Goal: Navigation & Orientation: Find specific page/section

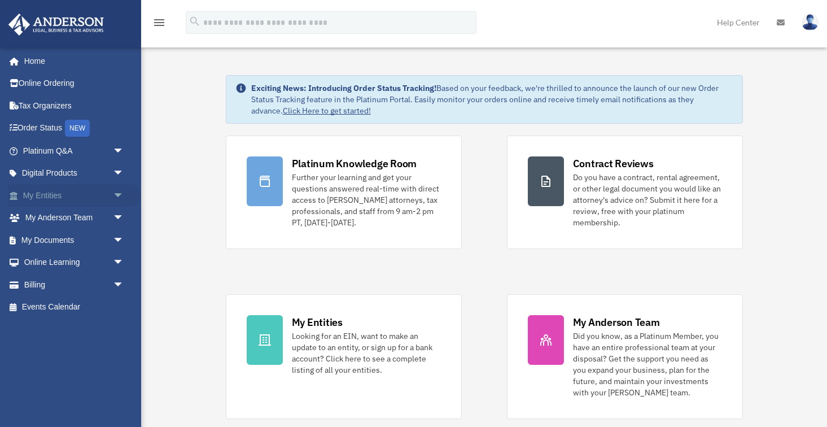
click at [115, 190] on span "arrow_drop_down" at bounding box center [124, 195] width 23 height 23
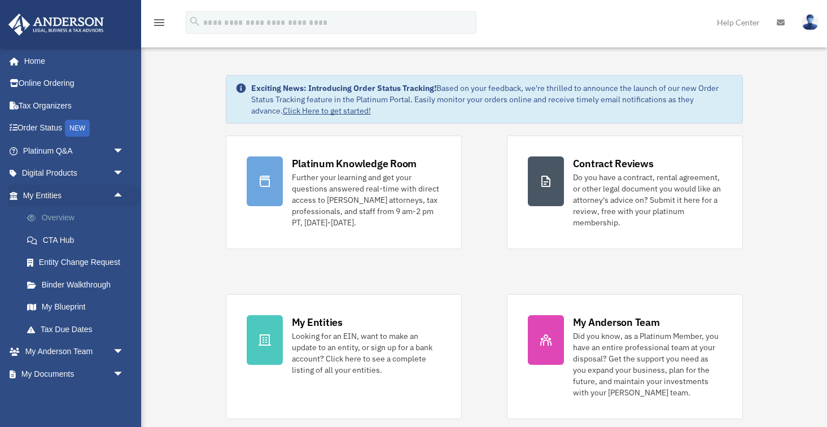
click at [64, 216] on link "Overview" at bounding box center [78, 218] width 125 height 23
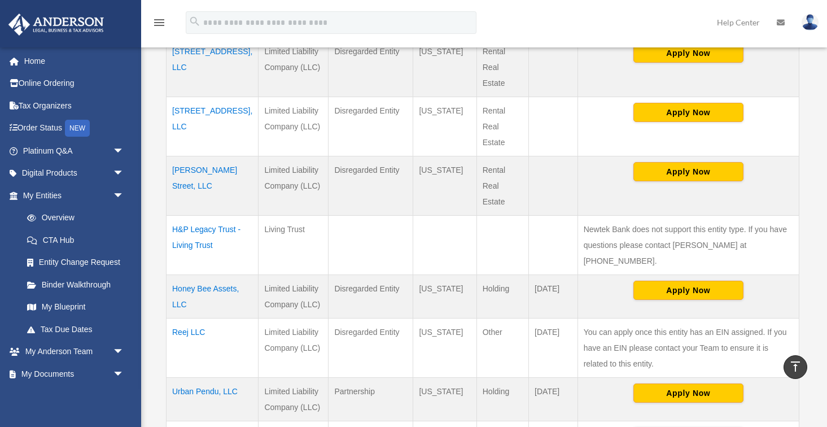
scroll to position [315, 0]
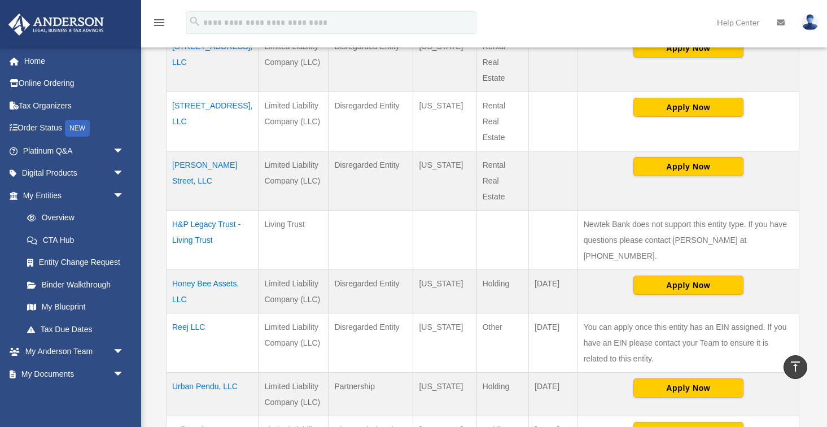
click at [194, 313] on td "Reej LLC" at bounding box center [213, 342] width 92 height 59
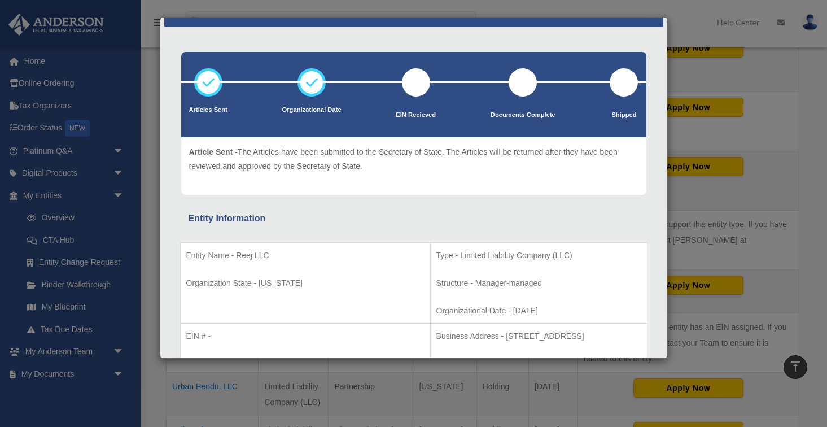
scroll to position [18, 0]
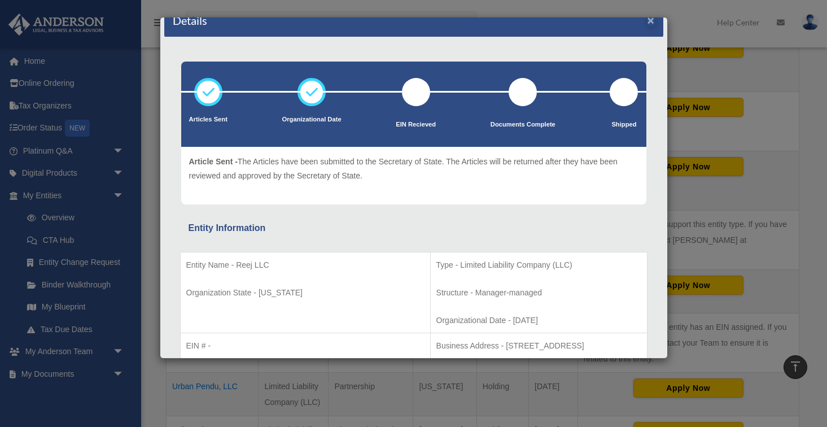
click at [649, 23] on button "×" at bounding box center [651, 20] width 7 height 12
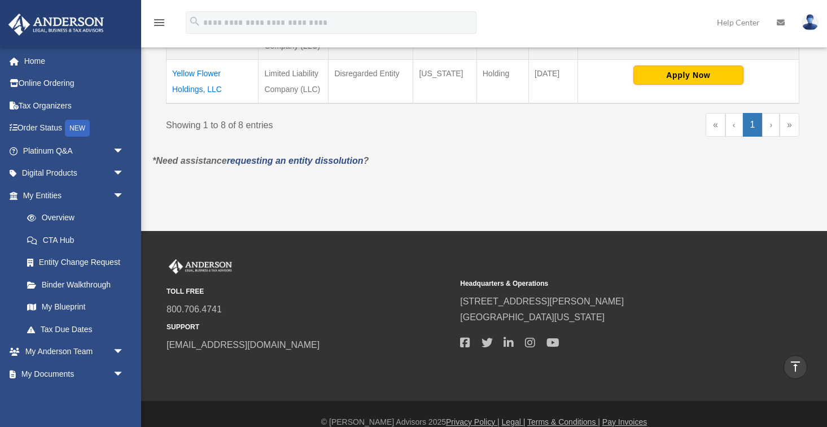
scroll to position [670, 0]
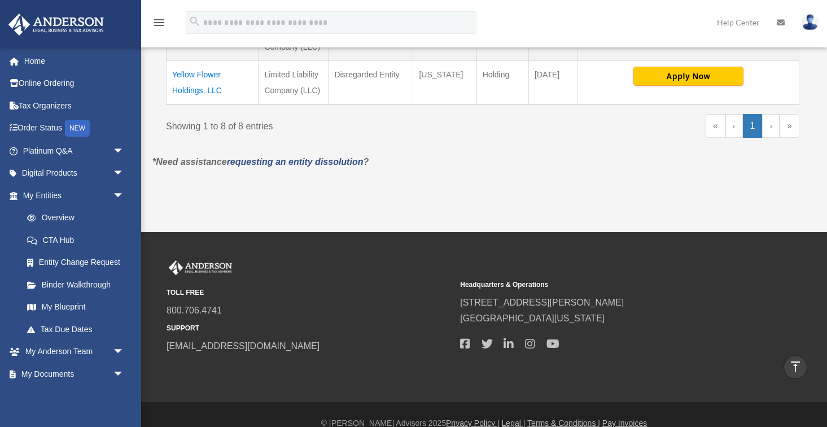
click at [180, 76] on td "Yellow Flower Holdings, LLC" at bounding box center [213, 82] width 92 height 44
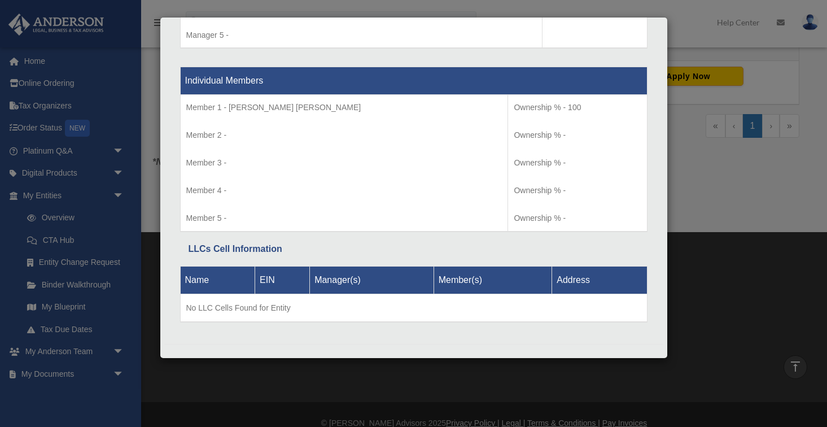
scroll to position [1139, 0]
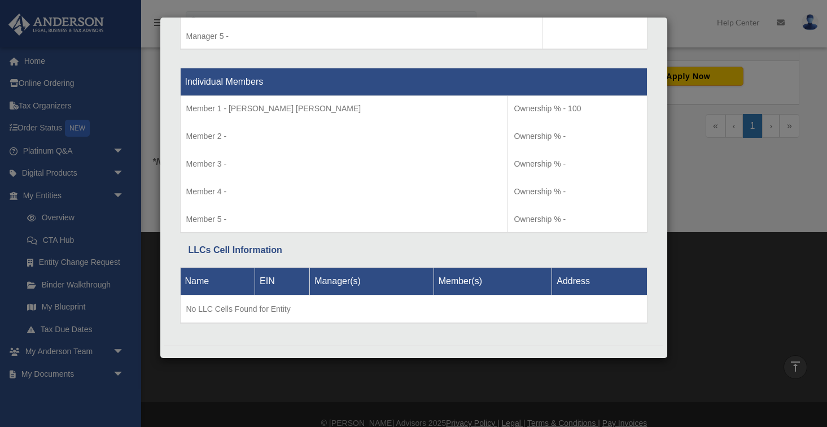
click at [697, 155] on div "Details × Articles Sent Organizational Date" at bounding box center [413, 213] width 827 height 427
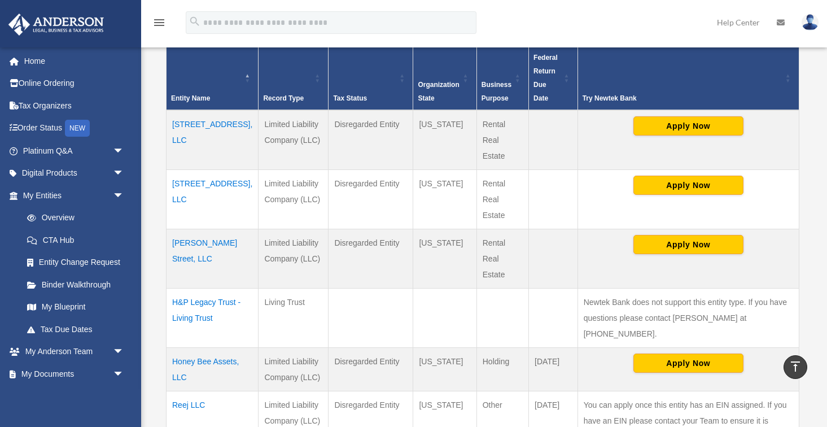
scroll to position [178, 0]
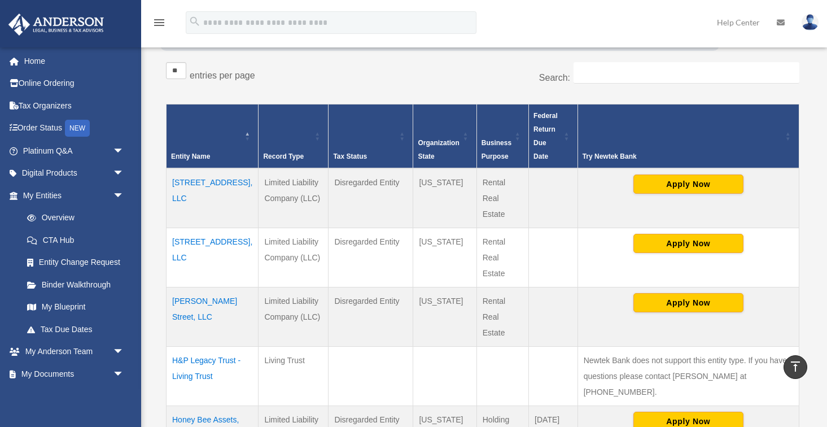
click at [200, 181] on td "3009 140th St, LLC" at bounding box center [213, 198] width 92 height 60
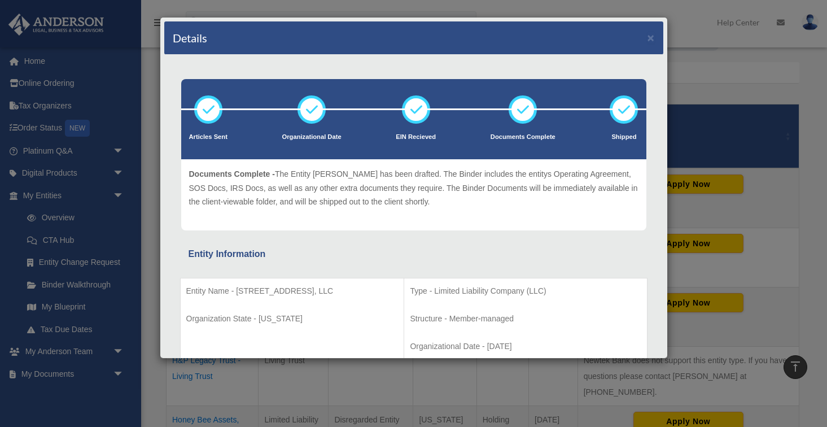
scroll to position [0, 0]
click at [652, 36] on button "×" at bounding box center [651, 38] width 7 height 12
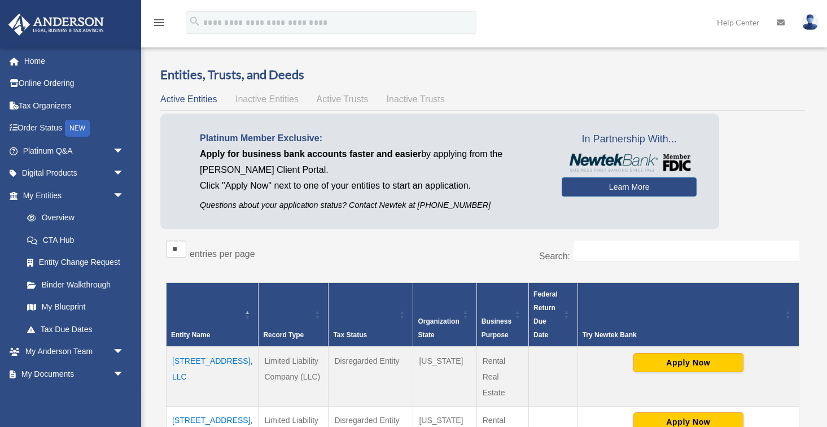
click at [810, 28] on img at bounding box center [810, 22] width 17 height 16
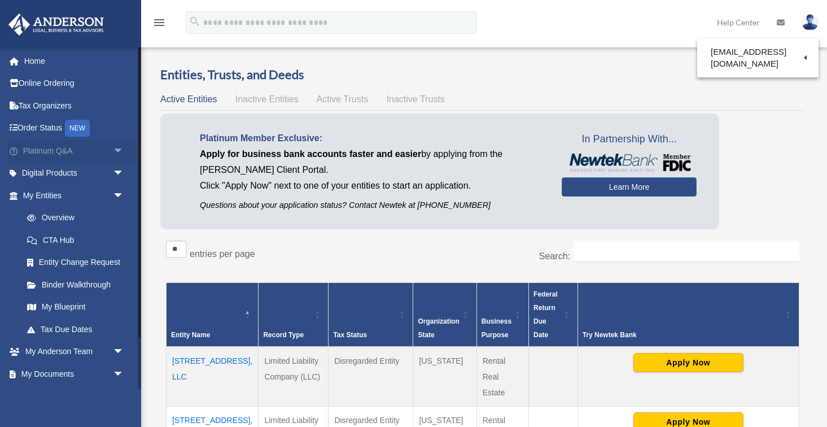
click at [119, 152] on span "arrow_drop_down" at bounding box center [124, 150] width 23 height 23
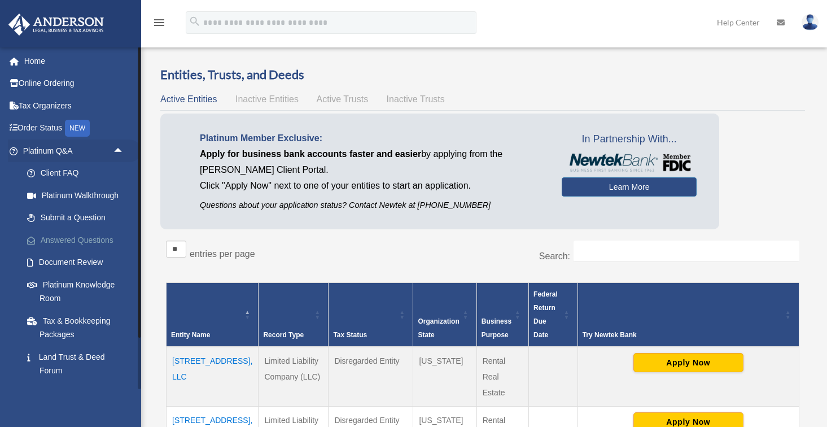
click at [73, 235] on link "Answered Questions" at bounding box center [78, 240] width 125 height 23
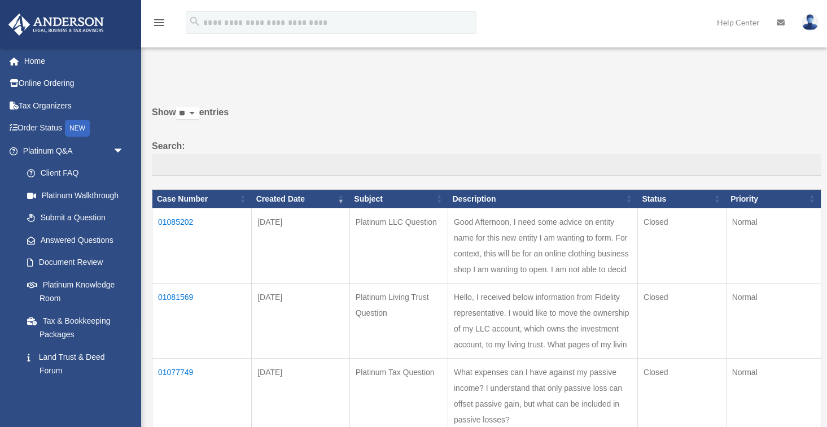
click at [809, 20] on img at bounding box center [810, 22] width 17 height 16
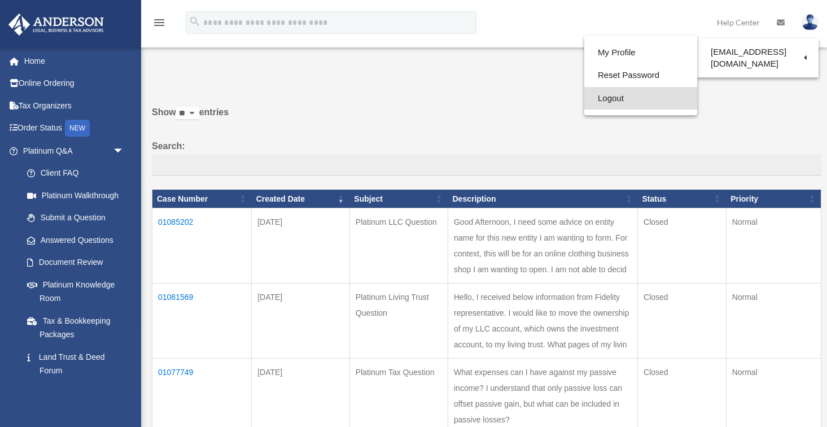
click at [604, 100] on link "Logout" at bounding box center [640, 98] width 113 height 23
